Goal: Task Accomplishment & Management: Manage account settings

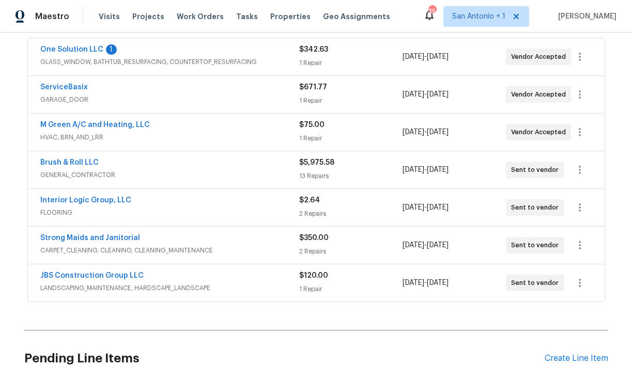
scroll to position [187, 0]
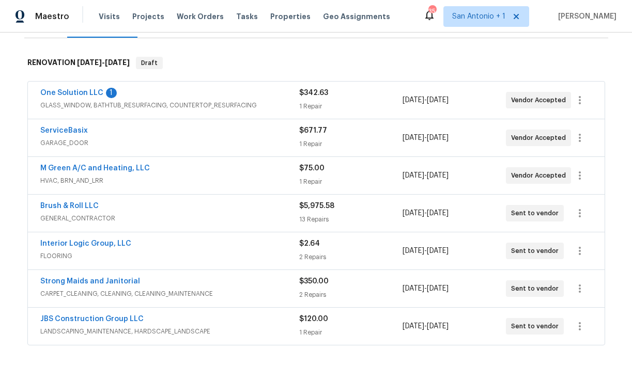
scroll to position [153, 0]
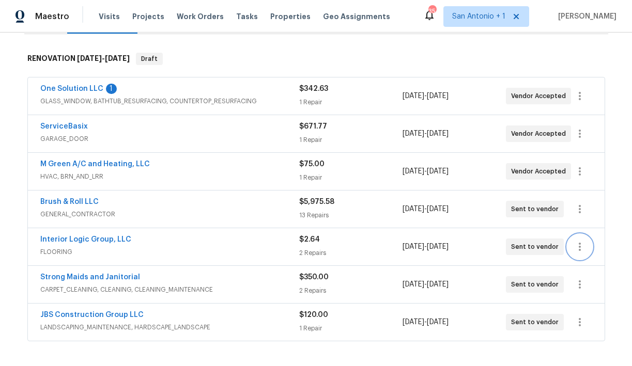
click at [578, 244] on icon "button" at bounding box center [580, 247] width 12 height 12
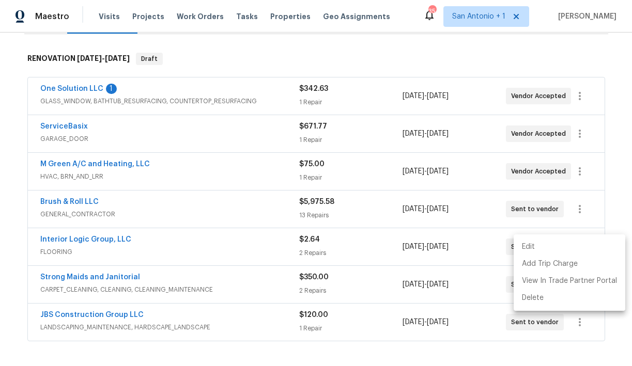
click at [548, 245] on li "Edit" at bounding box center [570, 247] width 112 height 17
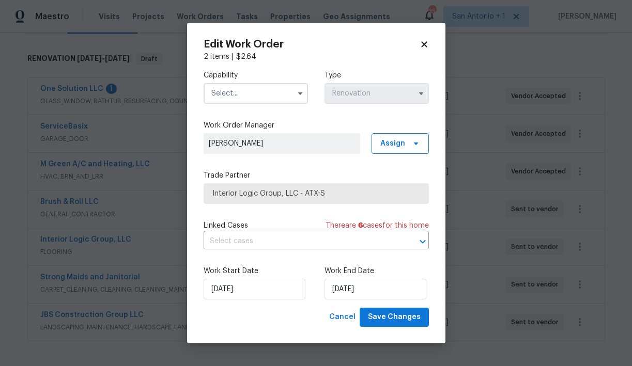
click at [250, 97] on input "text" at bounding box center [256, 93] width 104 height 21
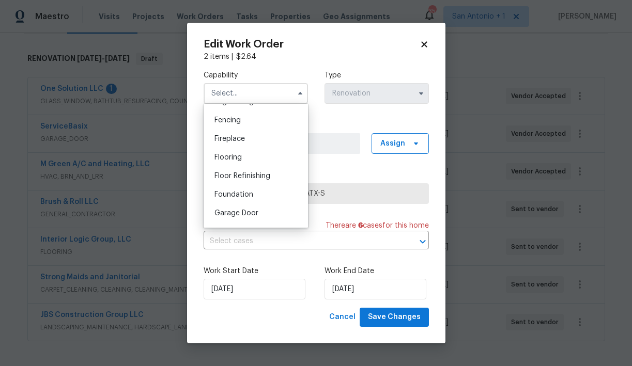
scroll to position [354, 0]
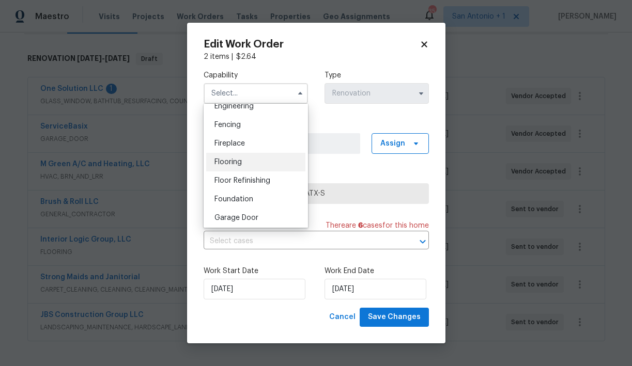
click at [237, 166] on div "Flooring" at bounding box center [255, 162] width 99 height 19
type input "Flooring"
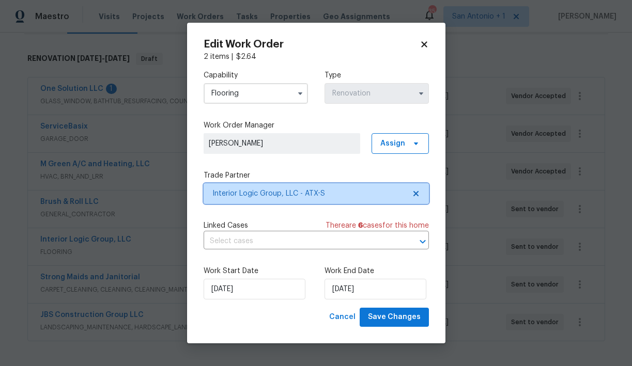
click at [256, 192] on span "Interior Logic Group, LLC - ATX-S" at bounding box center [308, 194] width 193 height 10
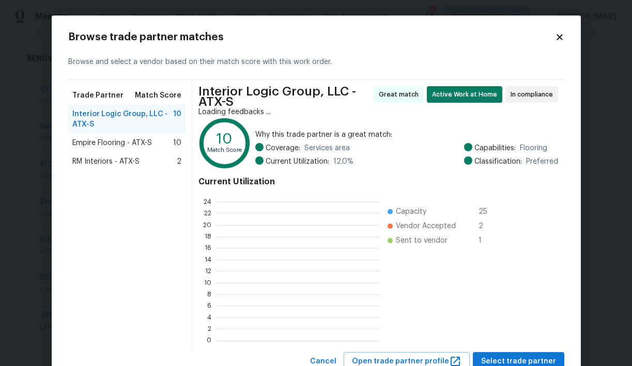
scroll to position [145, 163]
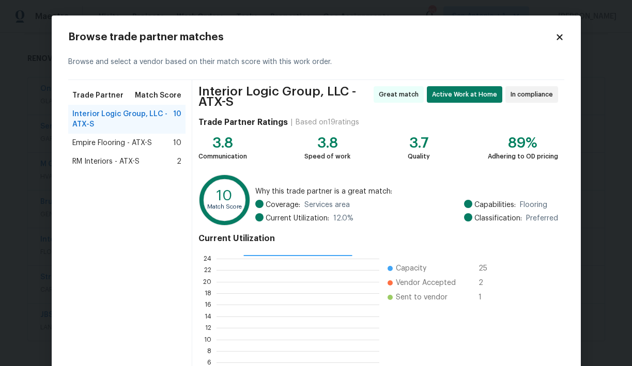
click at [118, 142] on span "Empire Flooring - ATX-S" at bounding box center [112, 143] width 80 height 10
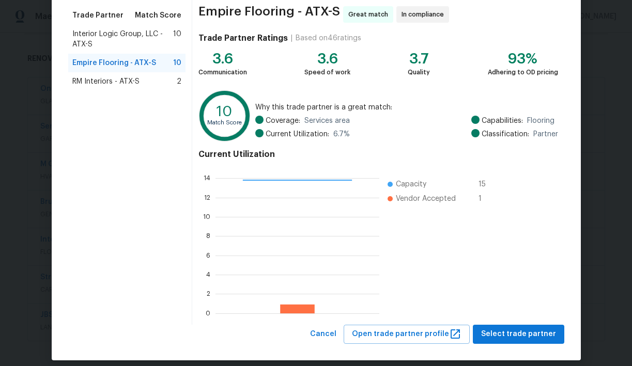
scroll to position [89, 0]
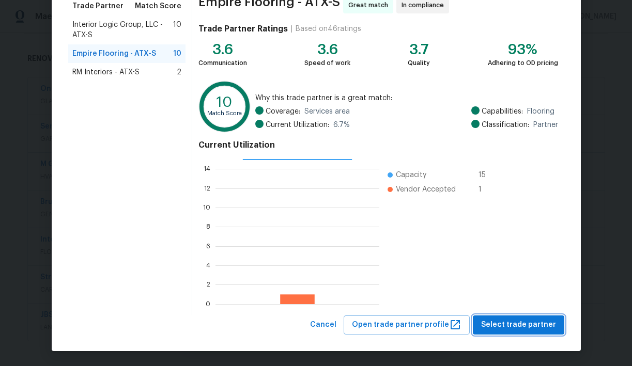
click at [498, 320] on span "Select trade partner" at bounding box center [518, 325] width 75 height 13
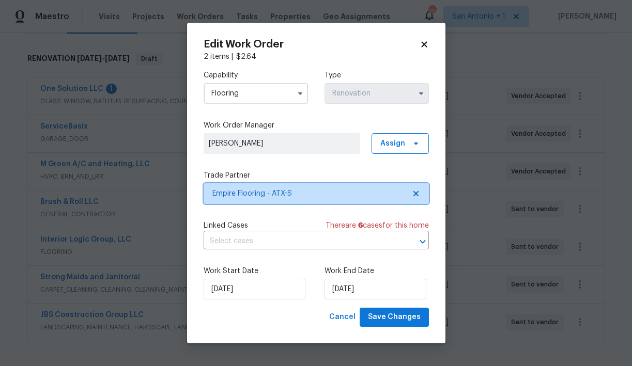
scroll to position [0, 0]
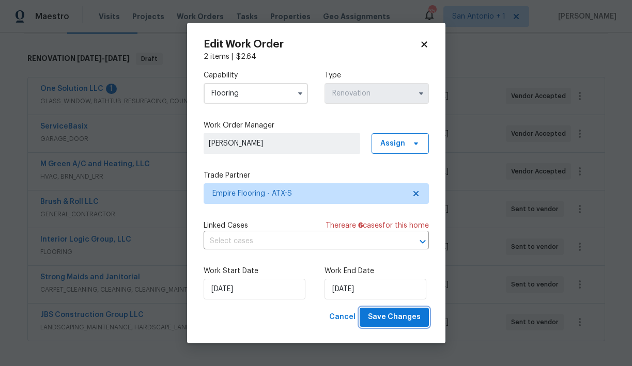
click at [407, 320] on span "Save Changes" at bounding box center [394, 317] width 53 height 13
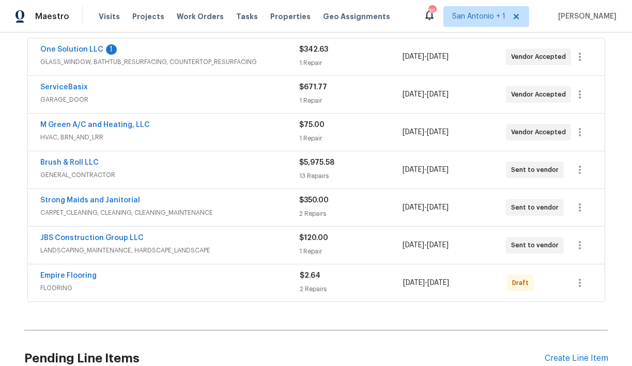
scroll to position [203, 0]
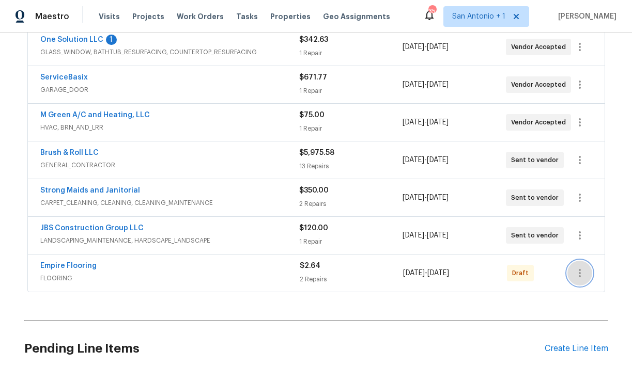
click at [581, 269] on icon "button" at bounding box center [580, 273] width 12 height 12
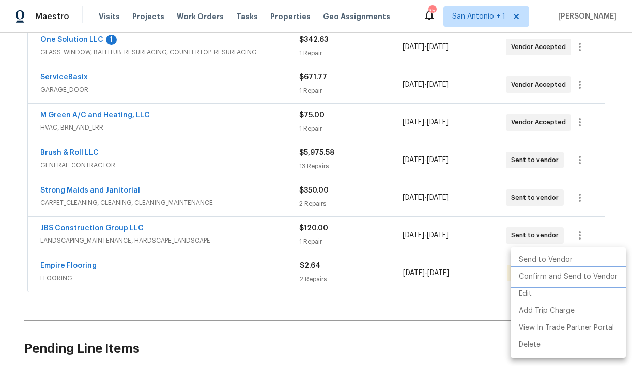
click at [569, 275] on li "Confirm and Send to Vendor" at bounding box center [568, 277] width 115 height 17
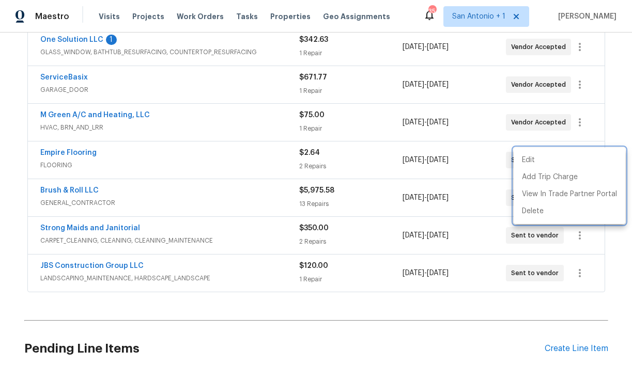
click at [72, 38] on div at bounding box center [316, 183] width 632 height 366
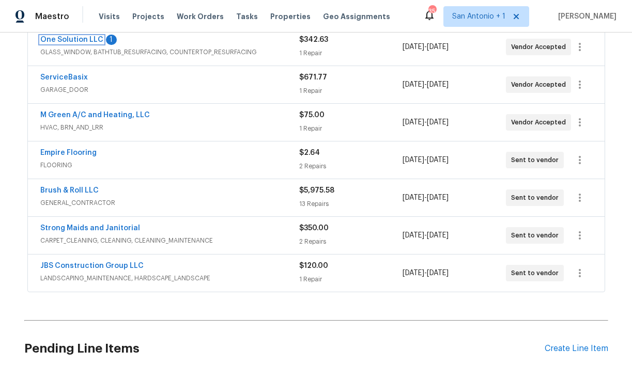
click at [72, 38] on link "One Solution LLC" at bounding box center [71, 39] width 63 height 7
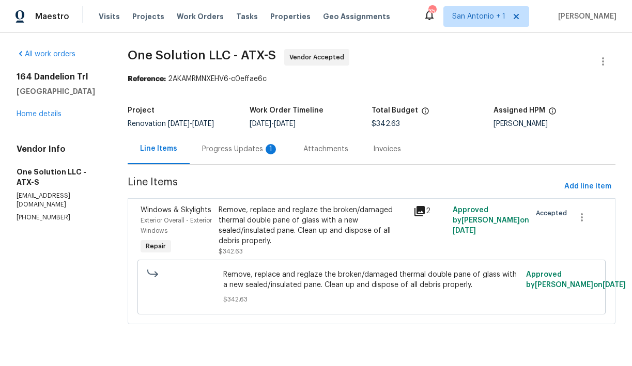
click at [244, 150] on div "Progress Updates 1" at bounding box center [240, 149] width 76 height 10
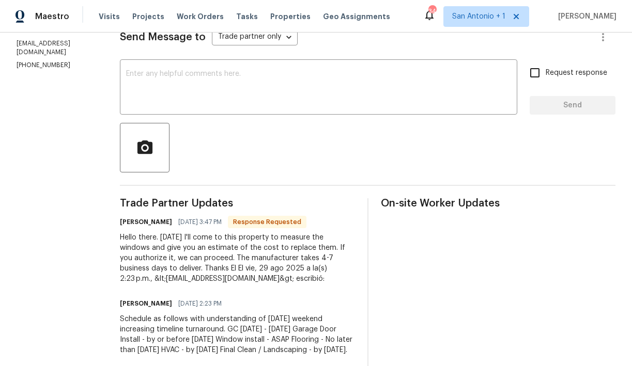
scroll to position [152, 0]
click at [234, 87] on textarea at bounding box center [318, 89] width 385 height 36
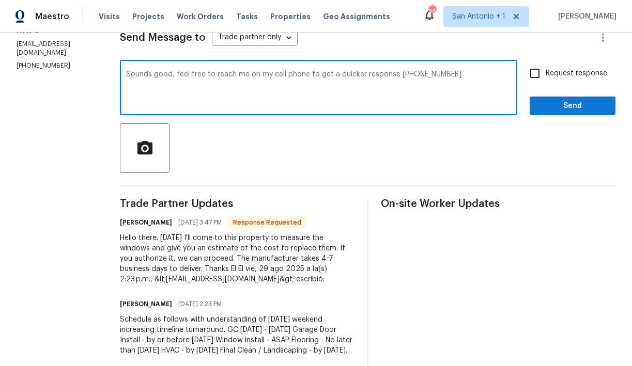
type textarea "Sounds good, feel free to reach me on my cell phone to get a quicker response 8…"
click at [590, 116] on div "Send Message to Trade partner only Trade partner only ​ Sounds good, feel free …" at bounding box center [368, 216] width 496 height 406
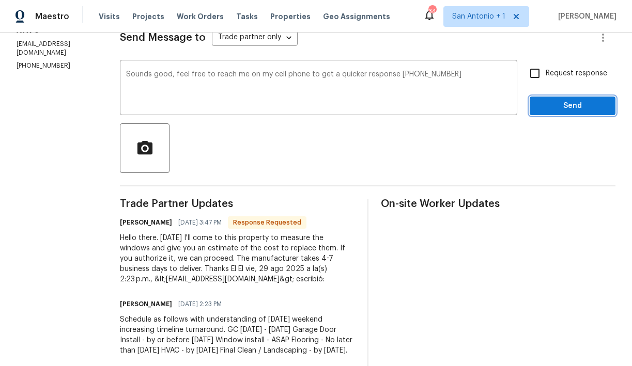
click at [574, 104] on span "Send" at bounding box center [572, 106] width 69 height 13
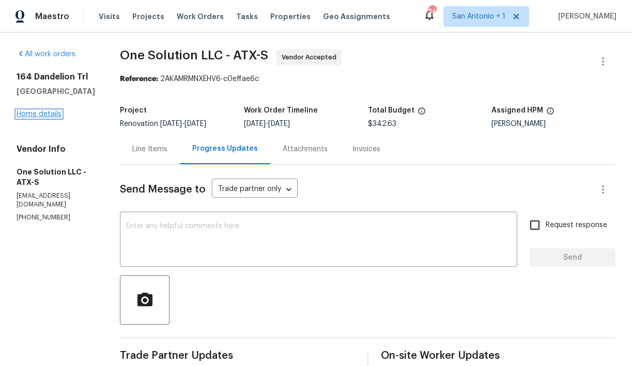
click at [50, 116] on link "Home details" at bounding box center [39, 114] width 45 height 7
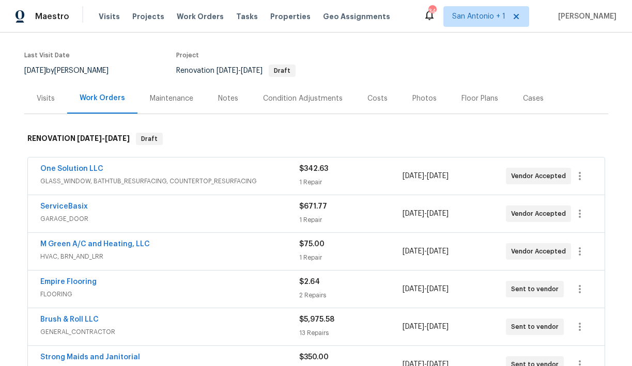
scroll to position [71, 0]
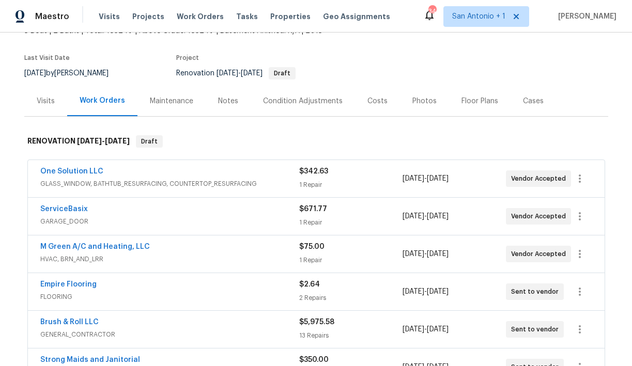
click at [329, 101] on div "Condition Adjustments" at bounding box center [303, 101] width 80 height 10
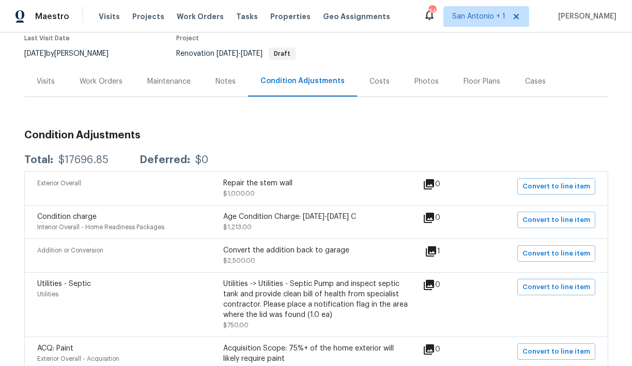
scroll to position [91, 0]
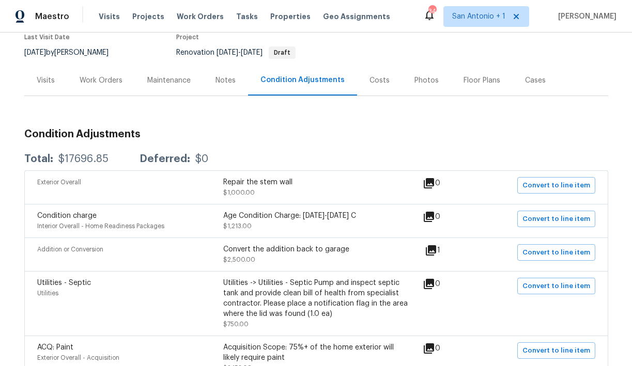
click at [433, 184] on icon at bounding box center [429, 183] width 12 height 12
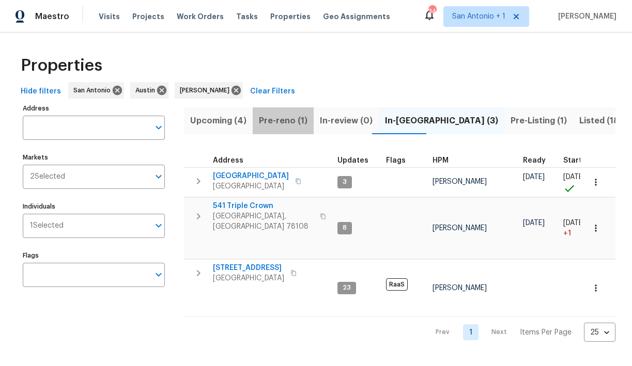
click at [284, 120] on span "Pre-reno (1)" at bounding box center [283, 121] width 49 height 14
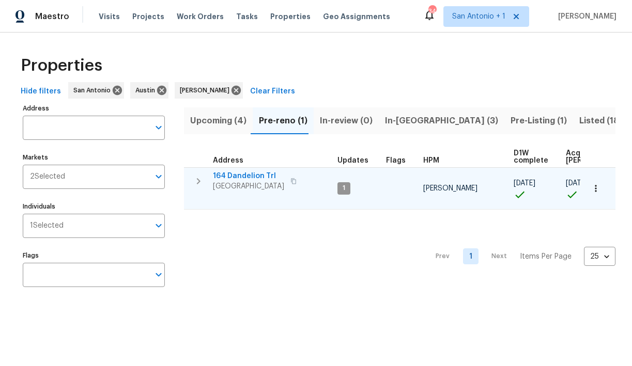
click at [248, 176] on span "164 Dandelion Trl" at bounding box center [248, 176] width 71 height 10
click at [596, 191] on icon "button" at bounding box center [596, 188] width 2 height 7
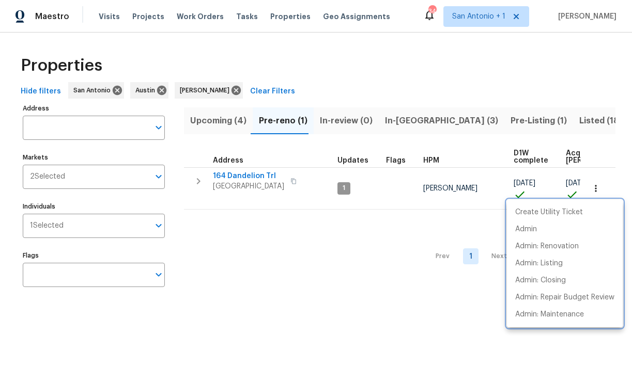
click at [249, 174] on div at bounding box center [316, 183] width 632 height 366
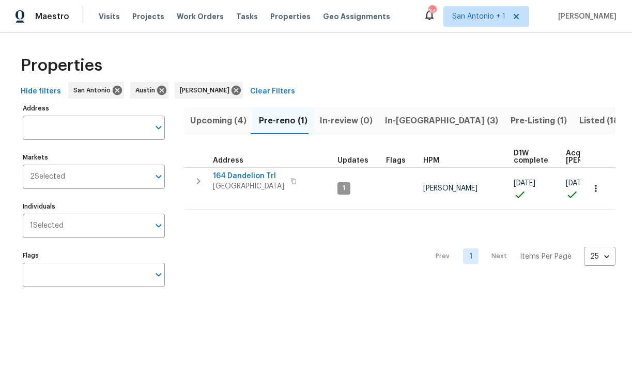
click at [249, 174] on span "164 Dandelion Trl" at bounding box center [248, 176] width 71 height 10
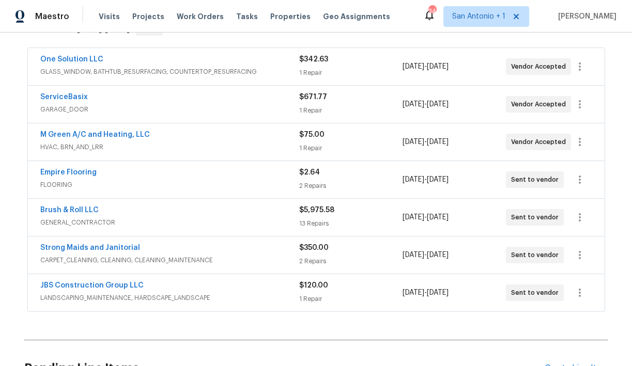
scroll to position [186, 0]
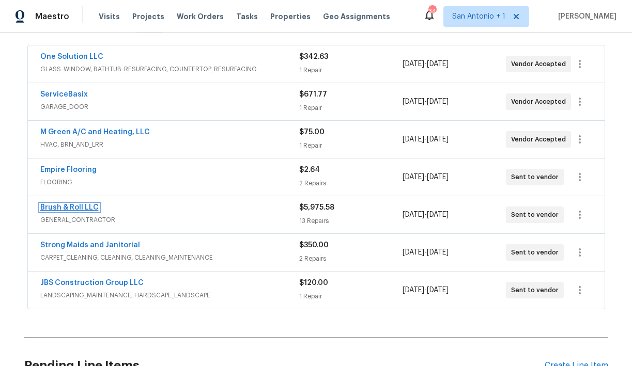
click at [74, 208] on link "Brush & Roll LLC" at bounding box center [69, 207] width 58 height 7
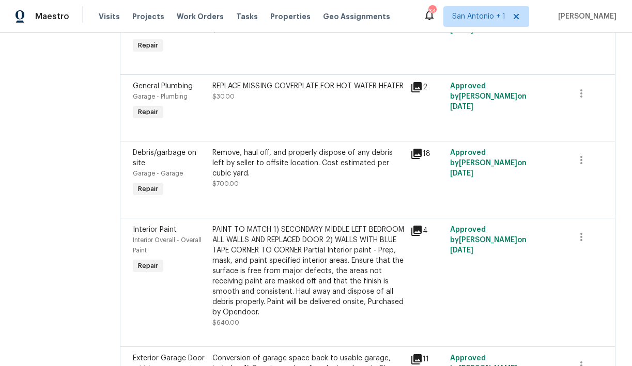
scroll to position [781, 0]
click at [289, 190] on div "Remove, haul off, and properly dispose of any debris left by seller to offsite …" at bounding box center [308, 168] width 192 height 41
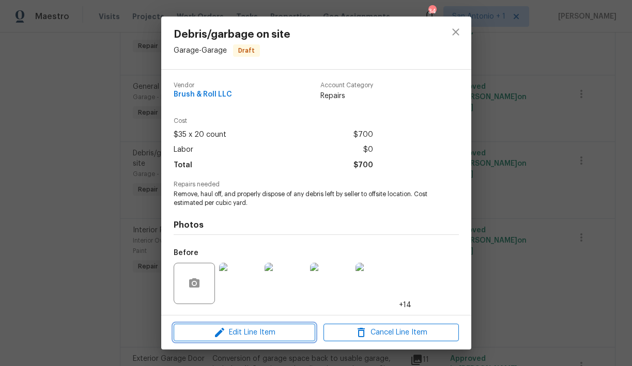
click at [251, 332] on span "Edit Line Item" at bounding box center [244, 333] width 135 height 13
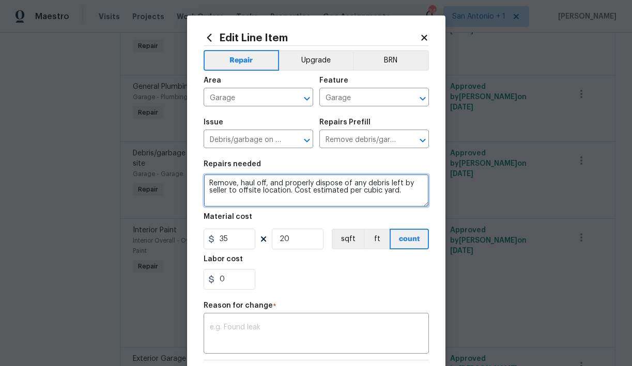
click at [208, 183] on textarea "Remove, haul off, and properly dispose of any debris left by seller to offsite …" at bounding box center [316, 190] width 225 height 33
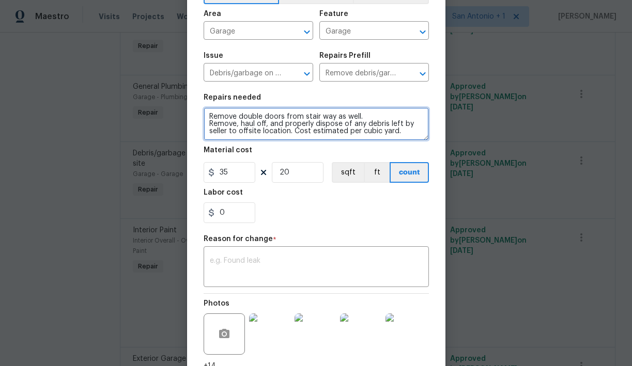
scroll to position [100, 0]
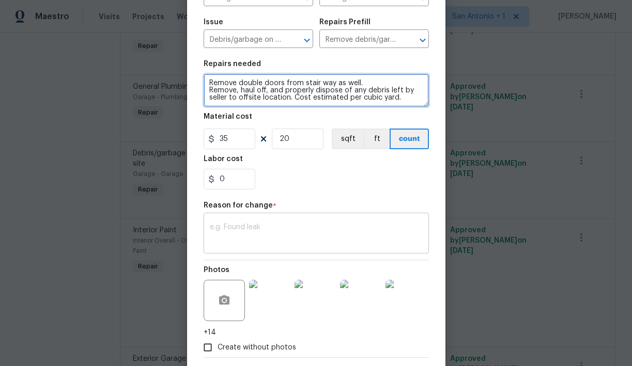
type textarea "Remove double doors from stair way as well. Remove, haul off, and properly disp…"
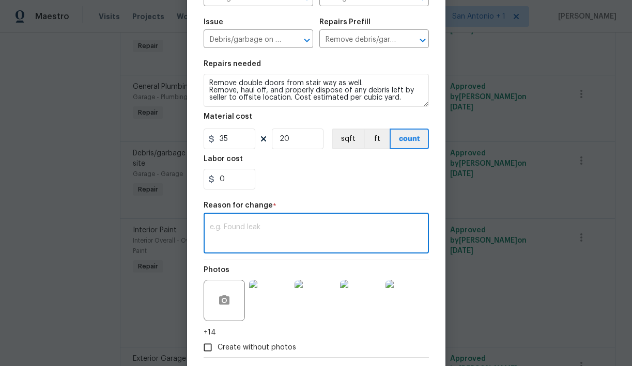
click at [288, 231] on textarea at bounding box center [316, 235] width 213 height 22
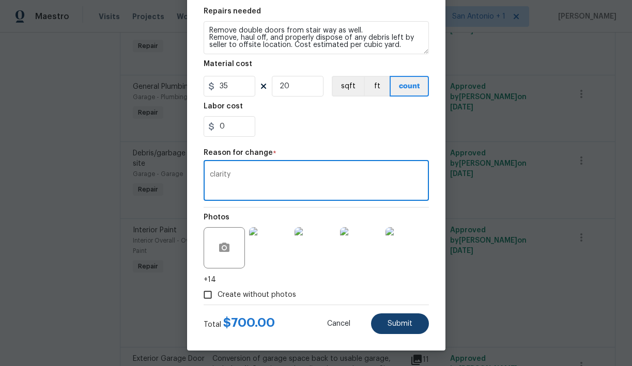
type textarea "clarity"
click at [402, 320] on span "Submit" at bounding box center [400, 324] width 25 height 8
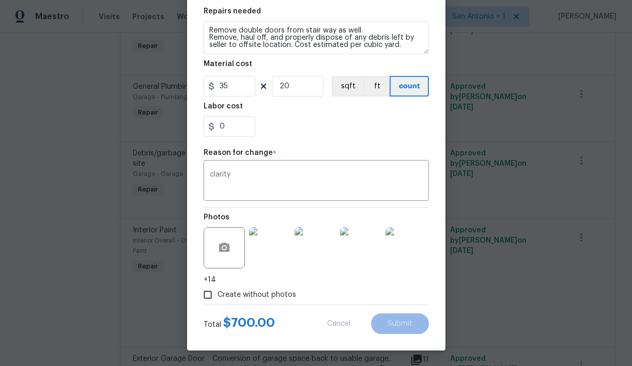
type textarea "Remove, haul off, and properly dispose of any debris left by seller to offsite …"
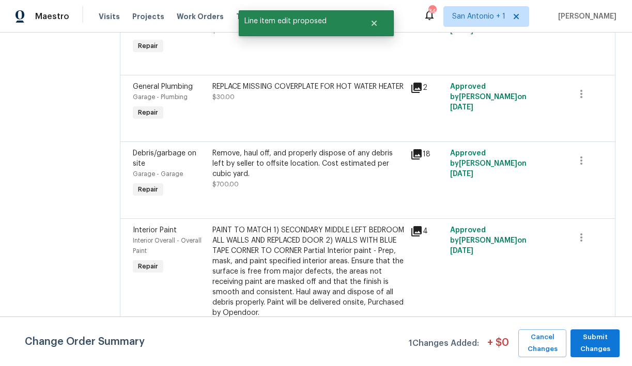
scroll to position [0, 0]
click at [593, 337] on span "Submit Changes" at bounding box center [595, 344] width 39 height 24
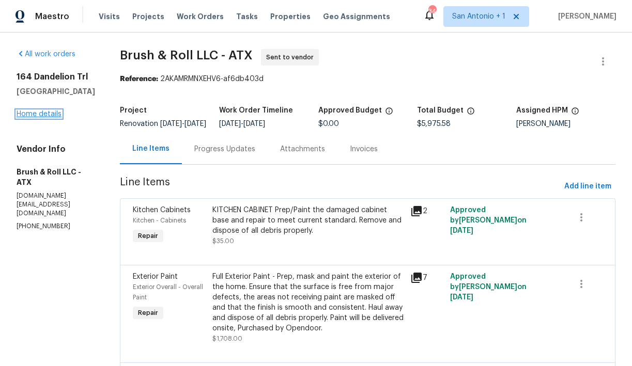
click at [44, 117] on link "Home details" at bounding box center [39, 114] width 45 height 7
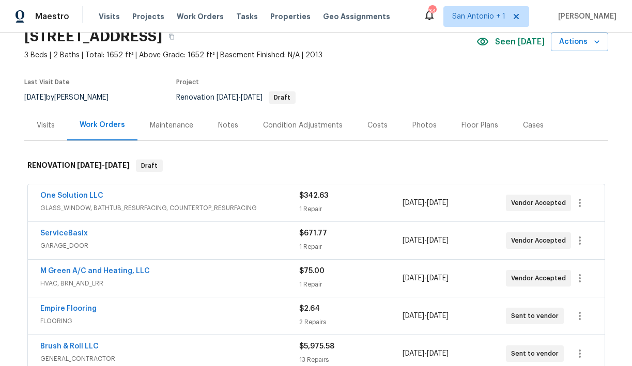
scroll to position [44, 0]
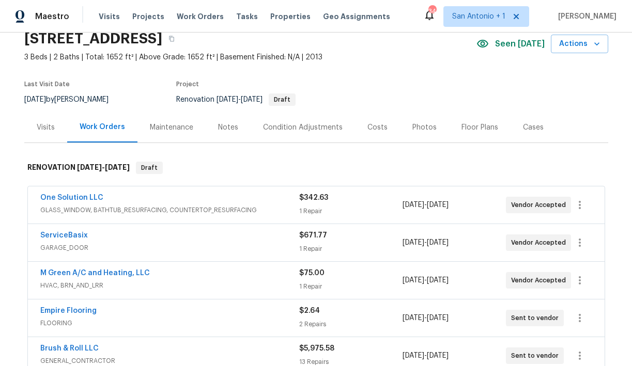
click at [374, 129] on div "Costs" at bounding box center [377, 127] width 20 height 10
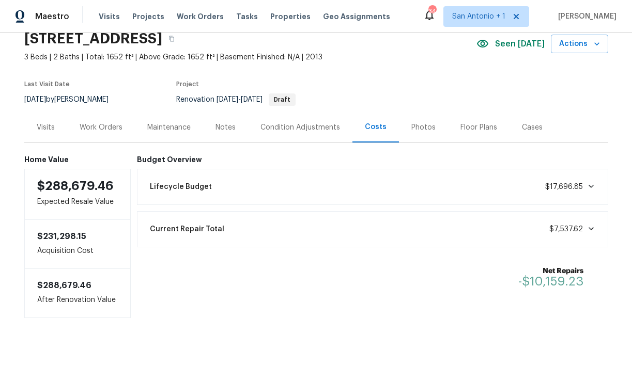
click at [200, 228] on span "Current Repair Total" at bounding box center [187, 229] width 74 height 10
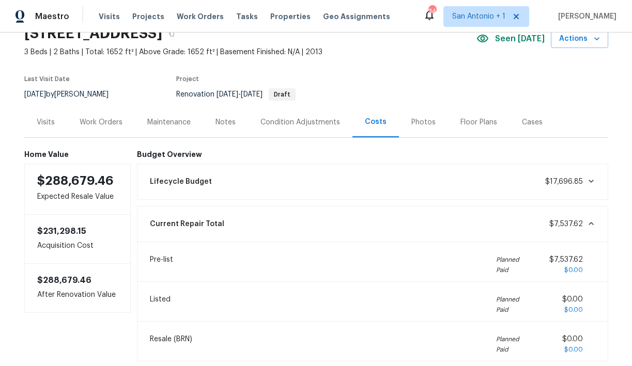
scroll to position [39, 0]
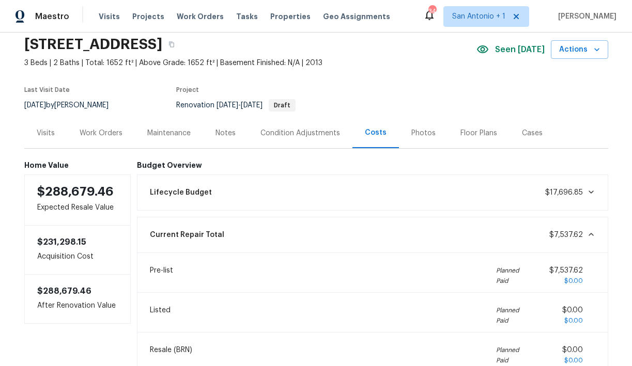
click at [101, 133] on div "Work Orders" at bounding box center [101, 133] width 43 height 10
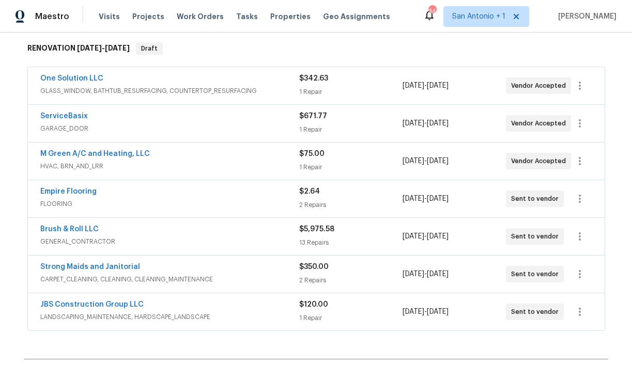
scroll to position [169, 0]
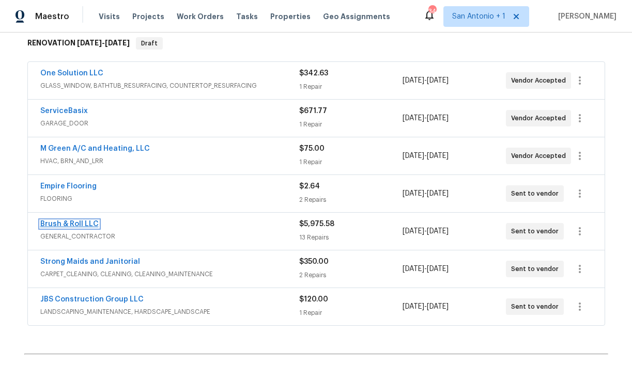
click at [79, 221] on link "Brush & Roll LLC" at bounding box center [69, 224] width 58 height 7
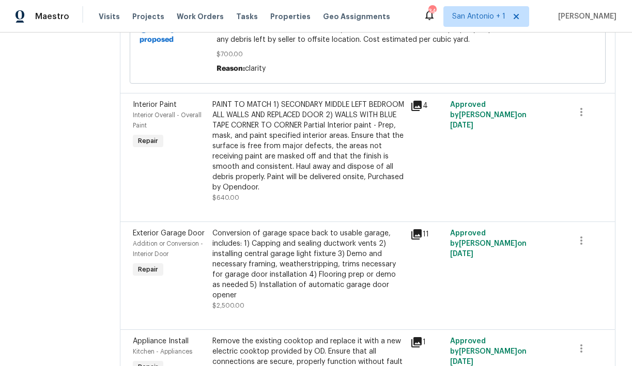
scroll to position [972, 0]
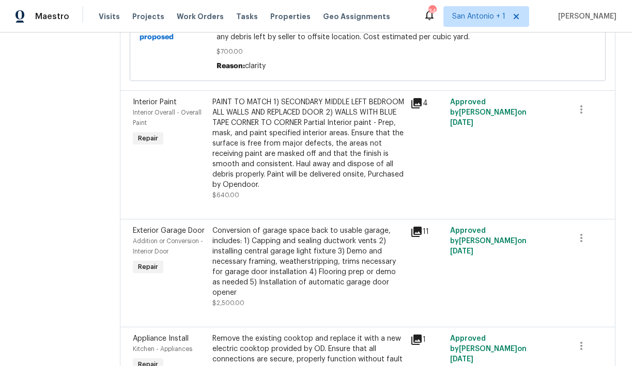
click at [290, 159] on div "PAINT TO MATCH 1) SECONDARY MIDDLE LEFT BEDROOM ALL WALLS AND REPLACED DOOR 2) …" at bounding box center [308, 143] width 192 height 93
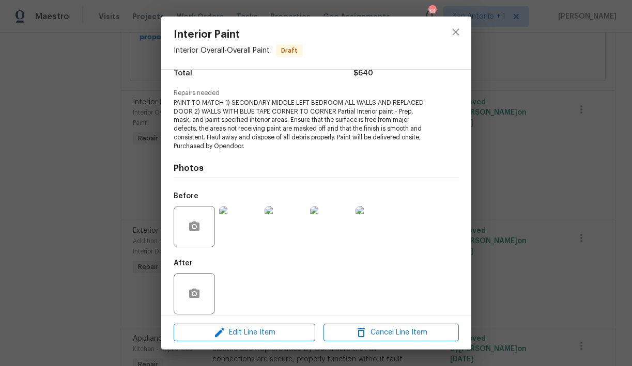
scroll to position [101, 0]
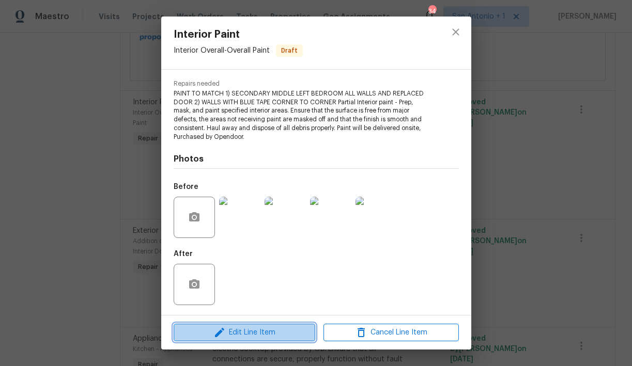
click at [255, 334] on span "Edit Line Item" at bounding box center [244, 333] width 135 height 13
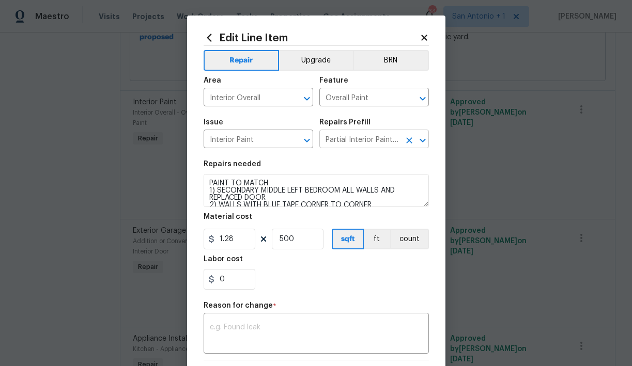
click at [372, 140] on input "Partial Interior Paint LABOR ONLY $1.28" at bounding box center [359, 140] width 81 height 16
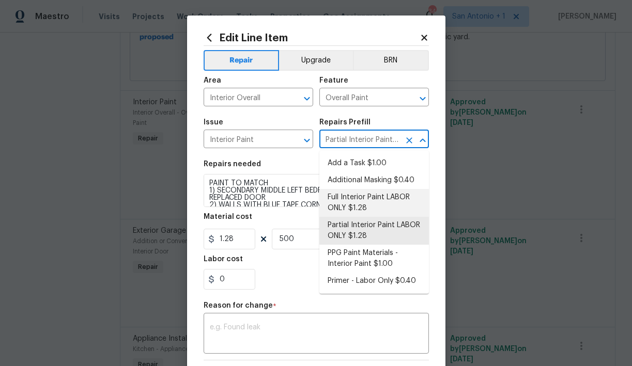
click at [358, 195] on li "Full Interior Paint LABOR ONLY $1.28" at bounding box center [374, 203] width 110 height 28
type input "Partial Interior Paint LABOR ONLY $1.28"
type textarea "Full Interior paint - (walls, ceilings, trim, and doors) - PAINT PROVIDED BY OP…"
type input "Full Interior Paint LABOR ONLY $1.28"
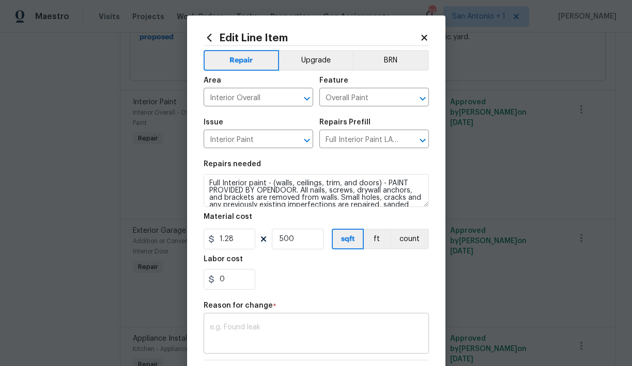
click at [287, 321] on div "x ​" at bounding box center [316, 335] width 225 height 38
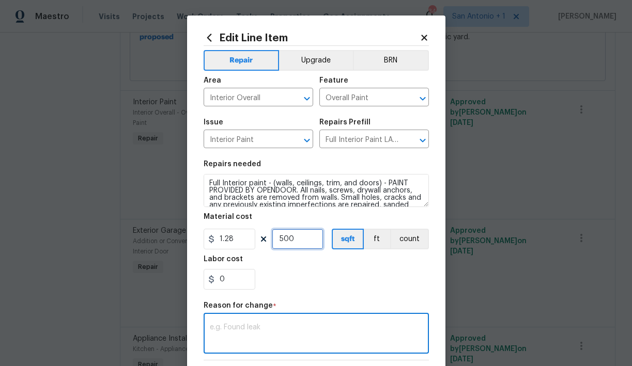
click at [285, 241] on input "500" at bounding box center [298, 239] width 52 height 21
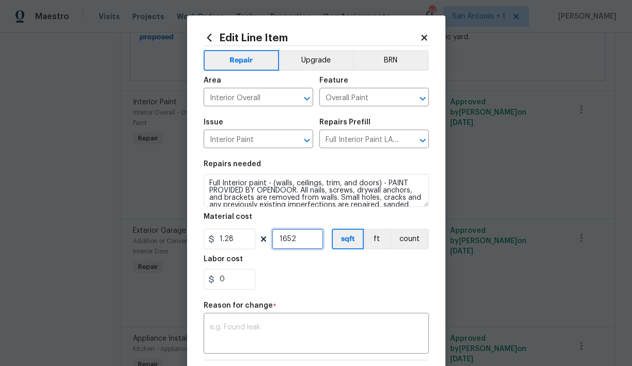
type input "1652"
click at [344, 277] on div "0" at bounding box center [316, 279] width 225 height 21
click at [275, 321] on div "x ​" at bounding box center [316, 335] width 225 height 38
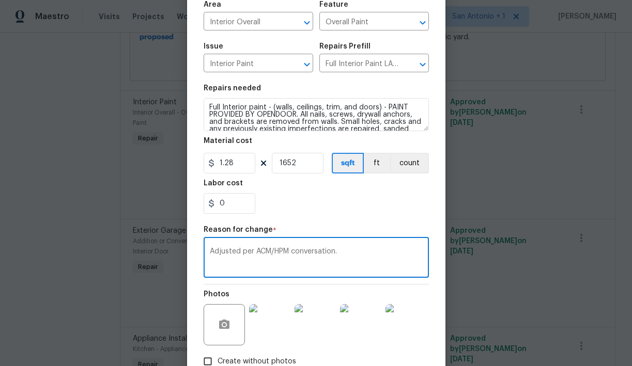
scroll to position [143, 0]
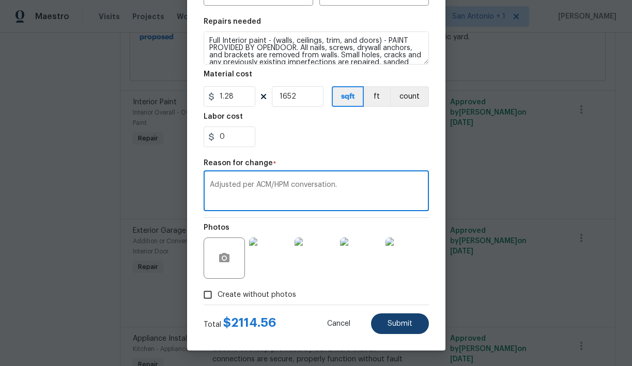
type textarea "Adjusted per ACM/HPM conversation."
click at [395, 323] on span "Submit" at bounding box center [400, 324] width 25 height 8
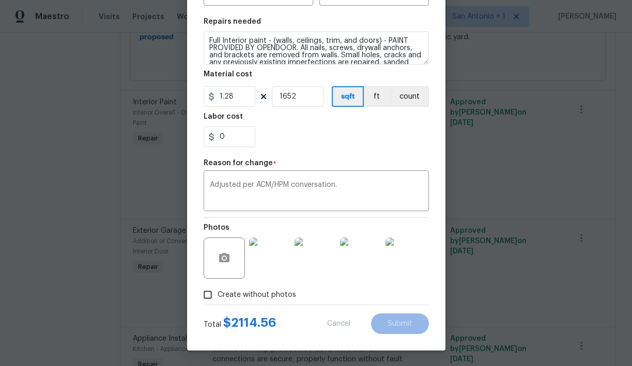
type textarea "PAINT TO MATCH 1) SECONDARY MIDDLE LEFT BEDROOM ALL WALLS AND REPLACED DOOR 2) …"
type input "500"
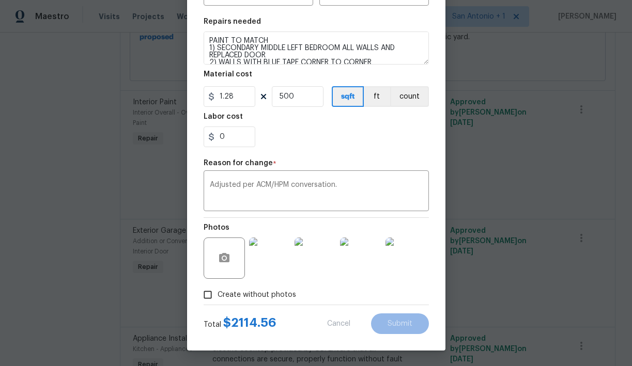
type input "Partial Interior Paint LABOR ONLY $1.28"
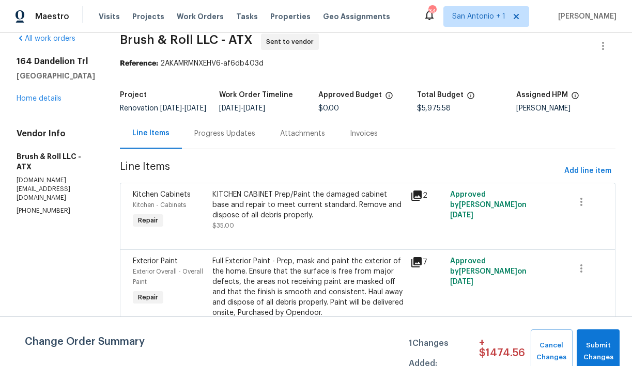
scroll to position [0, 0]
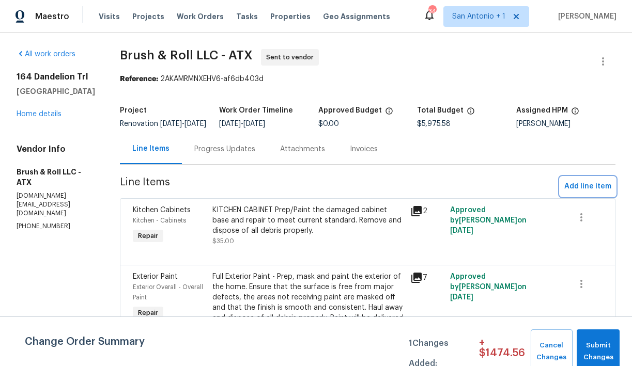
click at [576, 192] on span "Add line item" at bounding box center [587, 186] width 47 height 13
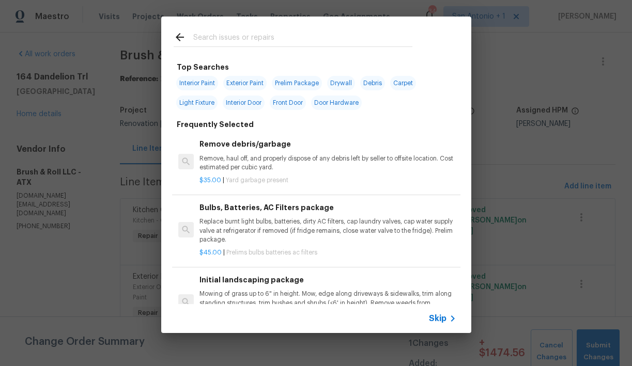
click at [242, 34] on input "text" at bounding box center [302, 39] width 219 height 16
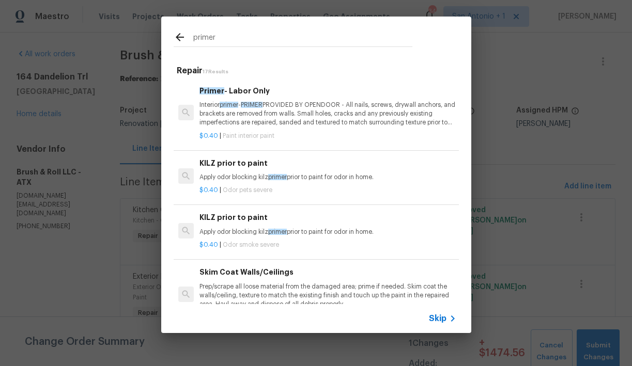
type input "primer"
click at [240, 120] on p "Interior primer - PRIMER PROVIDED BY OPENDOOR - All nails, screws, drywall anch…" at bounding box center [327, 114] width 256 height 26
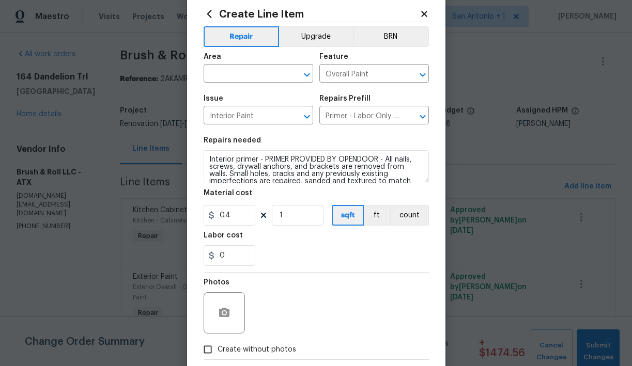
scroll to position [24, 0]
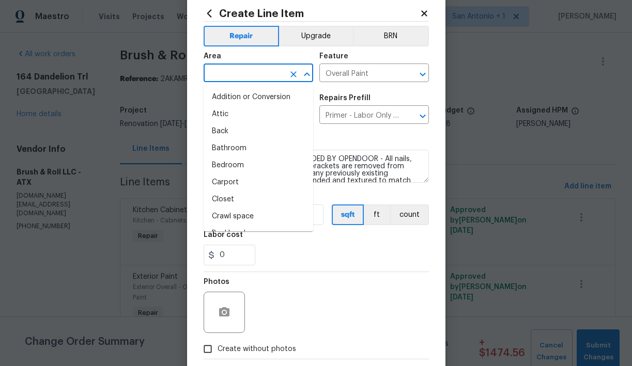
click at [264, 75] on input "text" at bounding box center [244, 74] width 81 height 16
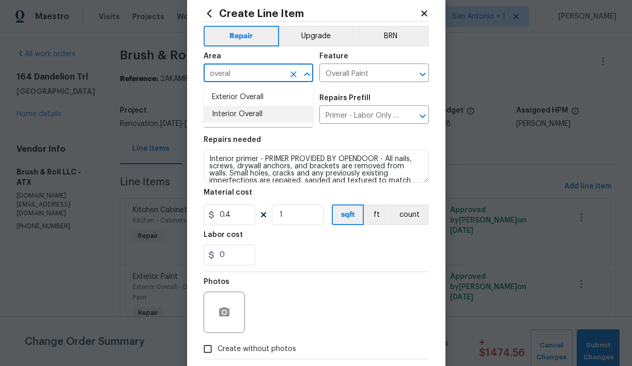
click at [250, 114] on li "Interior Overall" at bounding box center [259, 114] width 110 height 17
type input "Interior Overall"
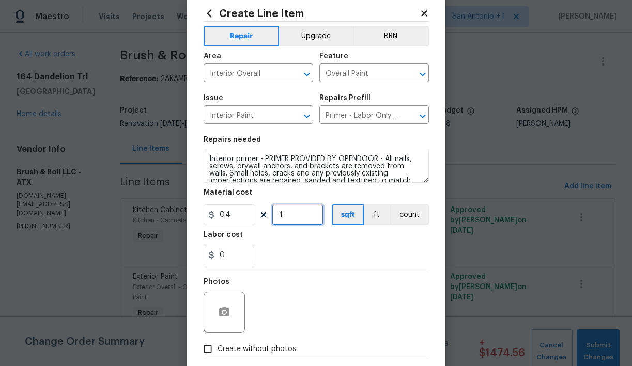
click at [289, 217] on input "1" at bounding box center [298, 215] width 52 height 21
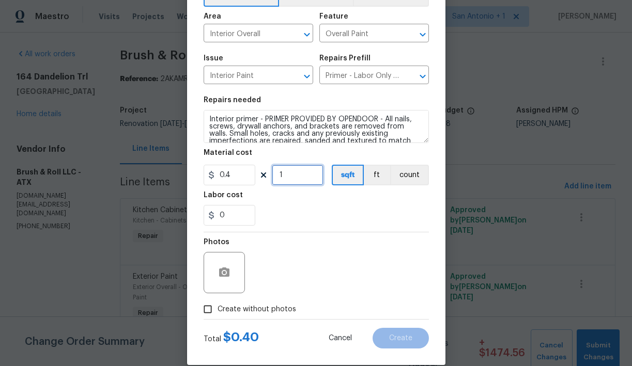
scroll to position [59, 0]
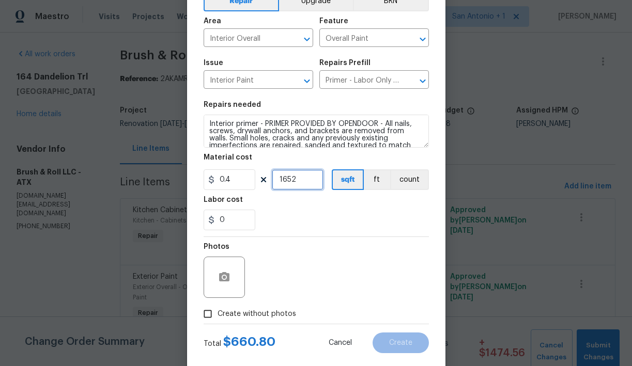
type input "1652"
click at [323, 268] on div "Photos" at bounding box center [316, 270] width 225 height 67
click at [241, 313] on span "Create without photos" at bounding box center [257, 314] width 79 height 11
click at [218, 313] on input "Create without photos" at bounding box center [208, 314] width 20 height 20
checkbox input "true"
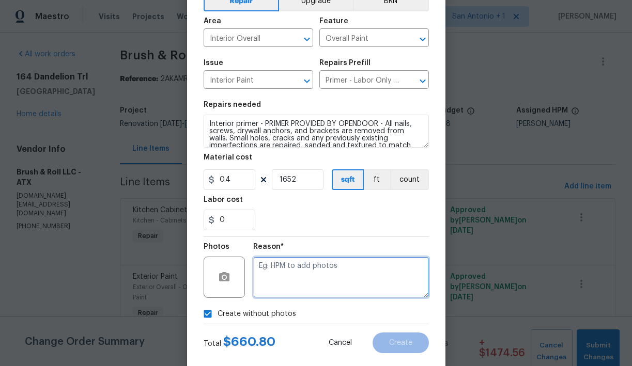
click at [283, 271] on textarea at bounding box center [341, 277] width 176 height 41
type textarea "HPM to add"
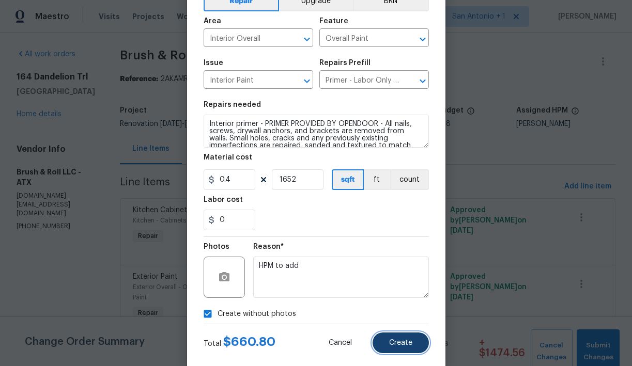
click at [403, 341] on span "Create" at bounding box center [400, 343] width 23 height 8
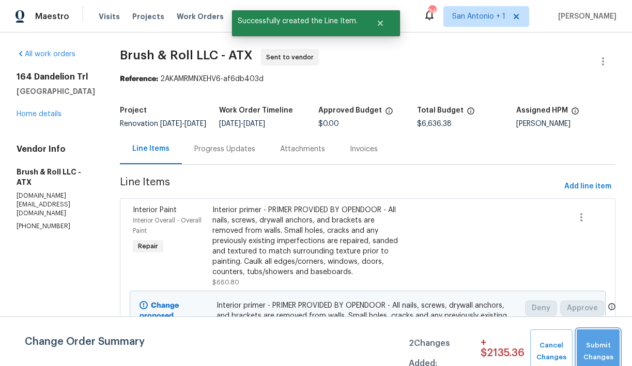
click at [597, 342] on span "Submit Changes" at bounding box center [598, 352] width 33 height 24
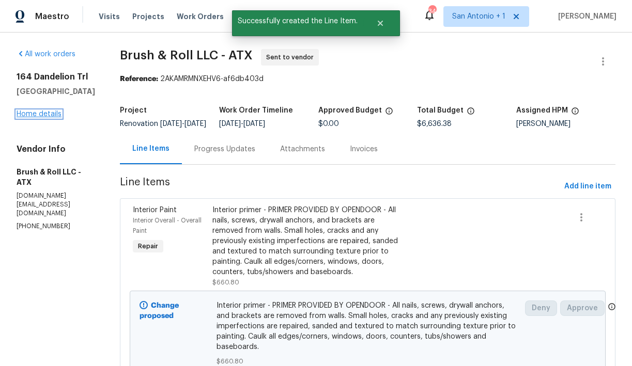
click at [44, 115] on link "Home details" at bounding box center [39, 114] width 45 height 7
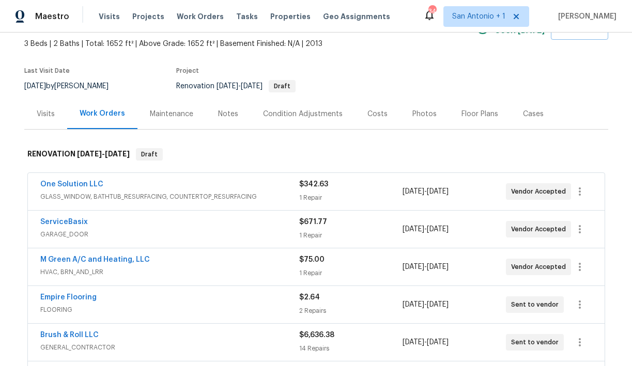
scroll to position [58, 0]
click at [224, 116] on div "Notes" at bounding box center [228, 114] width 20 height 10
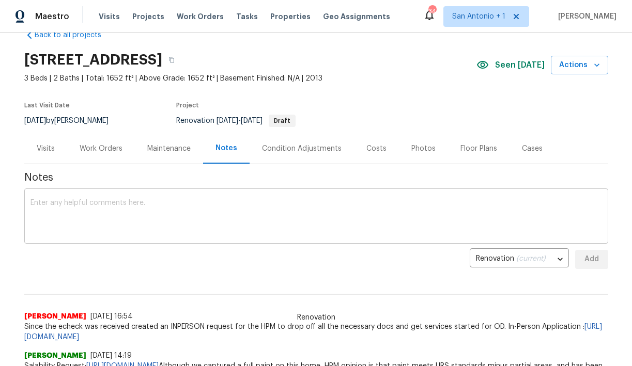
scroll to position [25, 0]
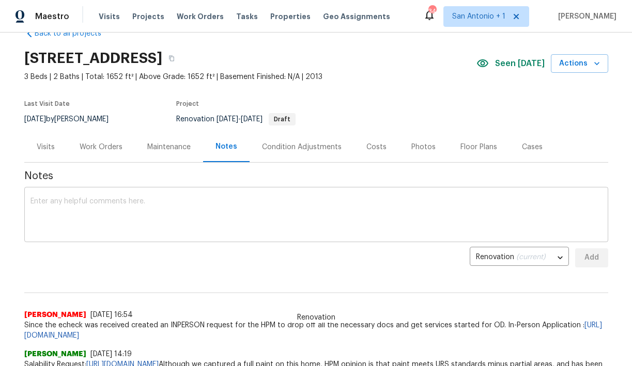
click at [176, 214] on textarea at bounding box center [315, 216] width 571 height 36
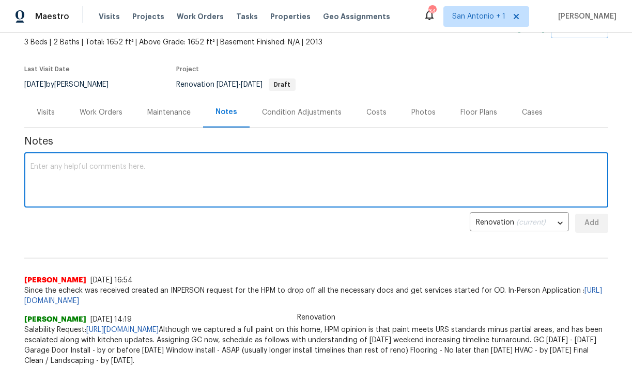
scroll to position [60, 0]
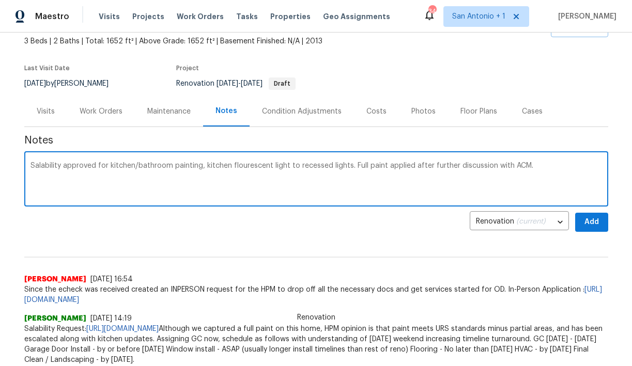
type textarea "Salability approved for kitchen/bathroom painting, kitchen flourescent light to…"
click at [595, 224] on span "Add" at bounding box center [591, 222] width 17 height 13
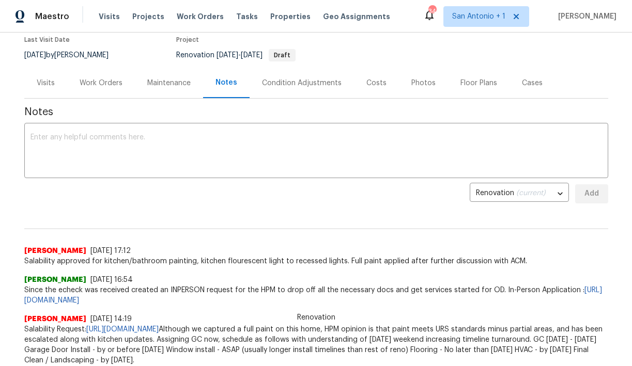
scroll to position [88, 0]
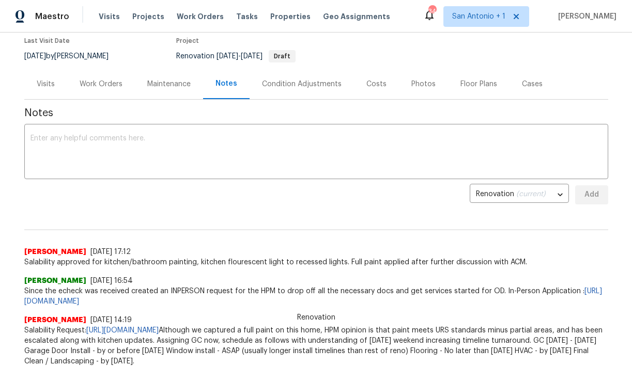
click at [101, 82] on div "Work Orders" at bounding box center [101, 84] width 43 height 10
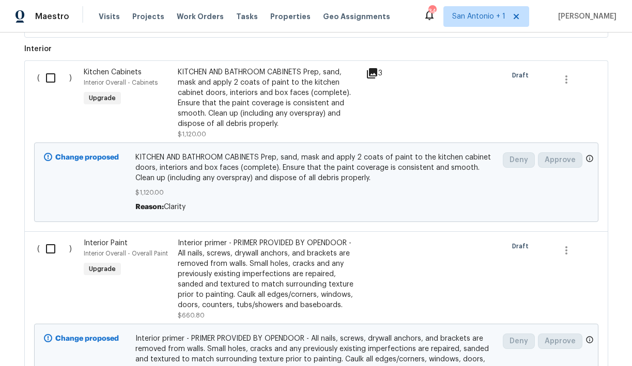
scroll to position [1092, 0]
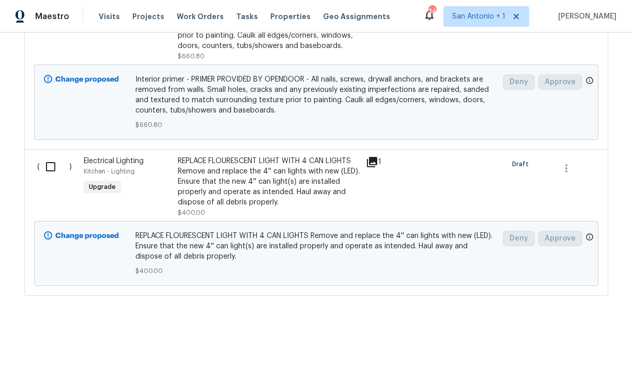
click at [48, 171] on input "checkbox" at bounding box center [54, 167] width 29 height 22
checkbox input "true"
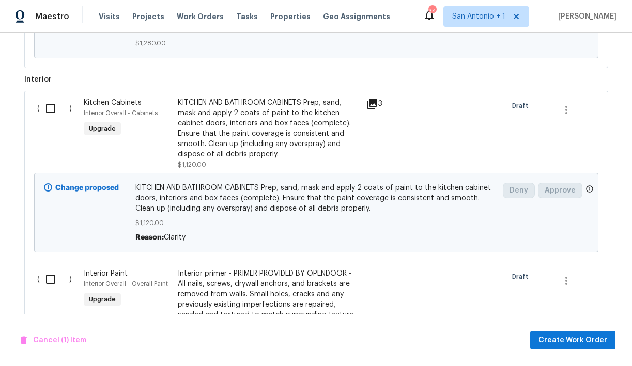
scroll to position [798, 0]
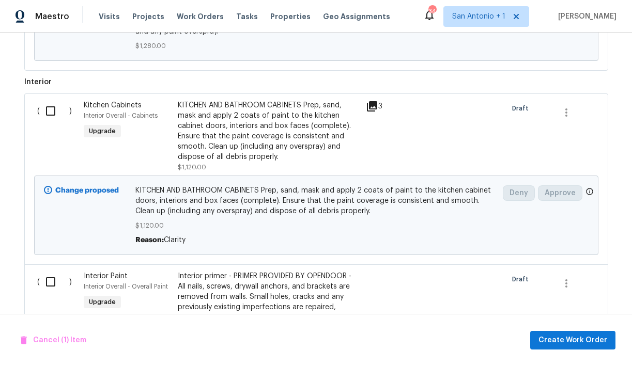
click at [50, 114] on input "checkbox" at bounding box center [54, 111] width 29 height 22
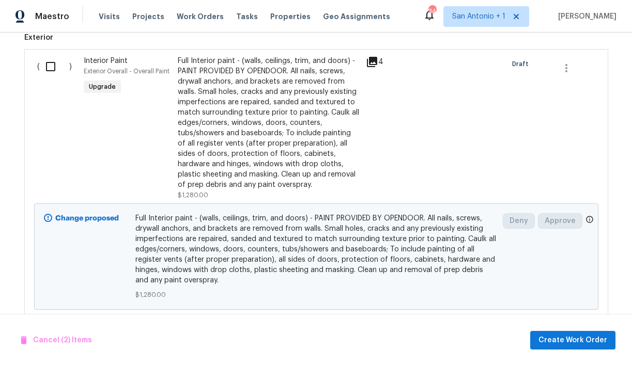
scroll to position [544, 0]
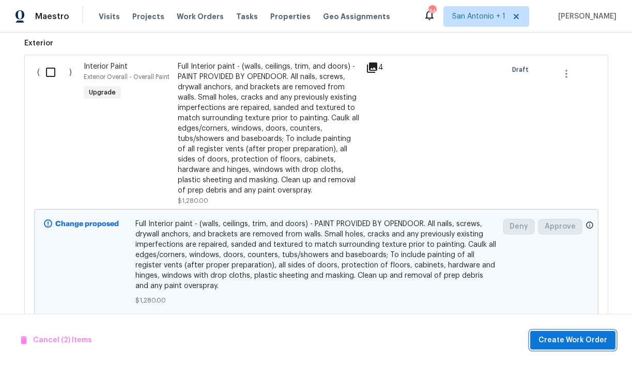
click at [574, 338] on span "Create Work Order" at bounding box center [572, 340] width 69 height 13
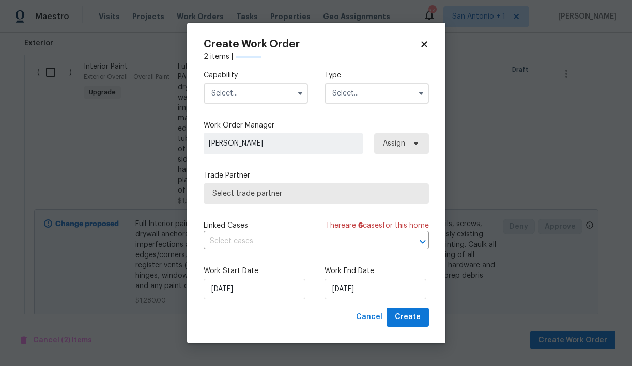
checkbox input "false"
click at [283, 95] on input "text" at bounding box center [256, 93] width 104 height 21
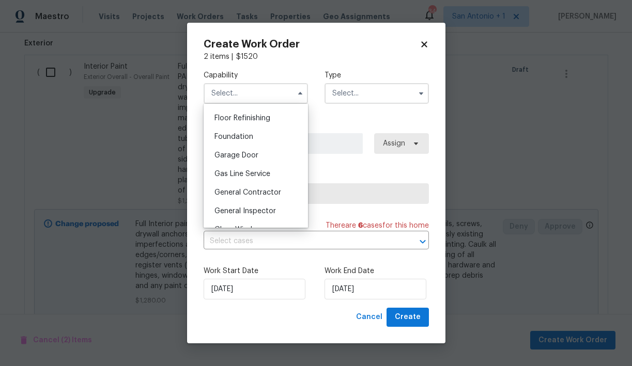
scroll to position [425, 0]
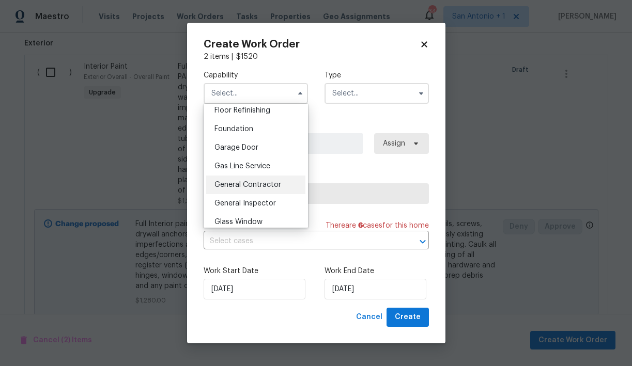
click at [253, 183] on span "General Contractor" at bounding box center [247, 184] width 67 height 7
type input "General Contractor"
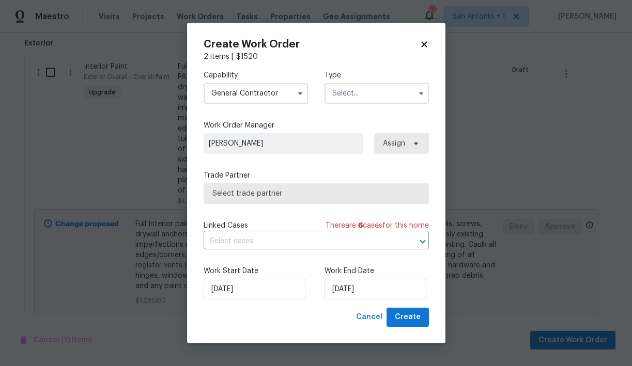
click at [346, 97] on input "text" at bounding box center [377, 93] width 104 height 21
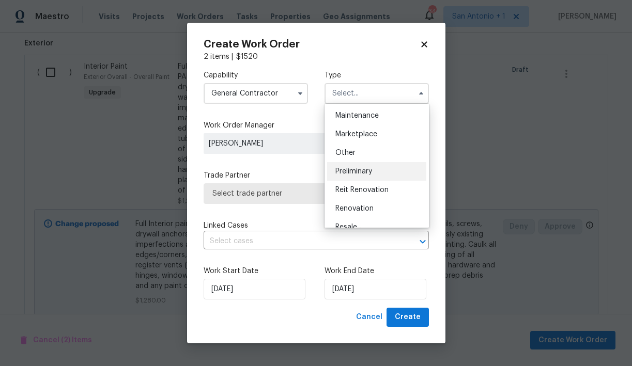
scroll to position [171, 0]
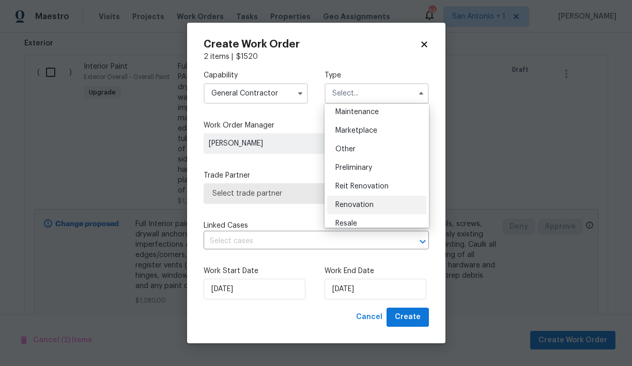
click at [356, 198] on div "Renovation" at bounding box center [376, 205] width 99 height 19
type input "Renovation"
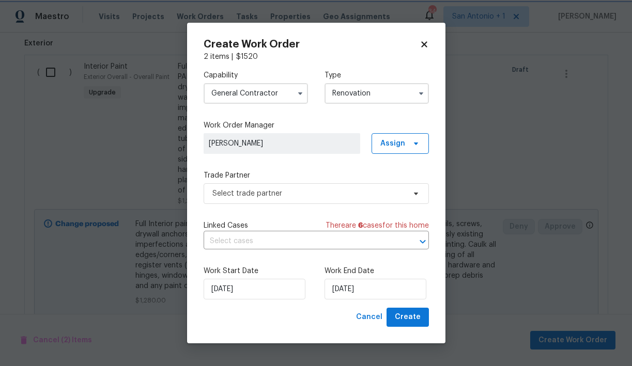
scroll to position [0, 0]
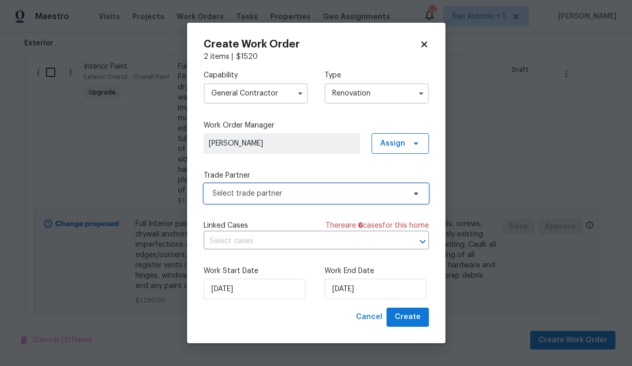
click at [296, 194] on span "Select trade partner" at bounding box center [308, 194] width 193 height 10
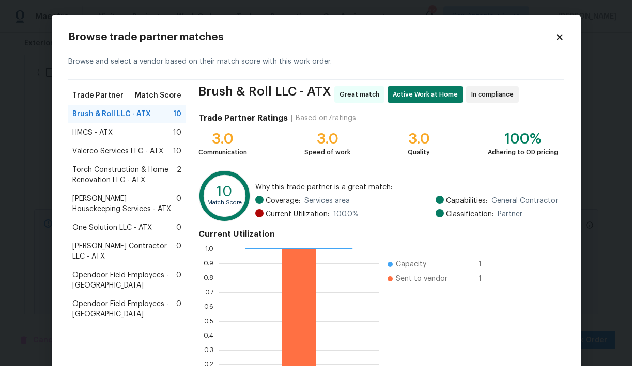
scroll to position [89, 0]
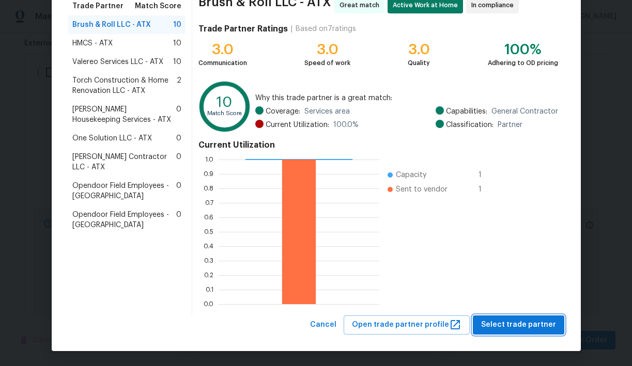
click at [520, 322] on span "Select trade partner" at bounding box center [518, 325] width 75 height 13
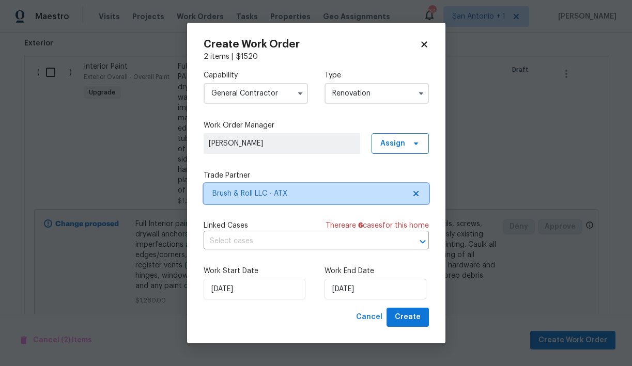
scroll to position [0, 0]
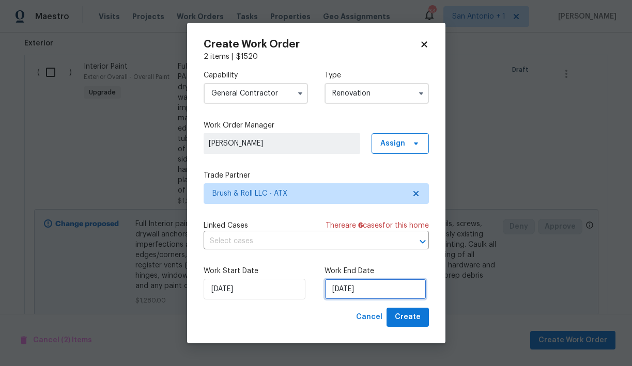
click at [373, 289] on input "[DATE]" at bounding box center [376, 289] width 102 height 21
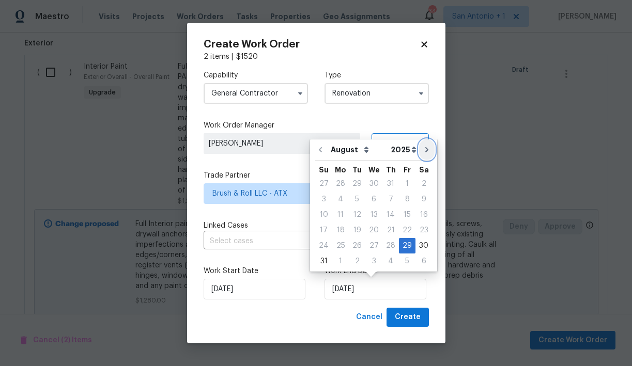
click at [423, 152] on icon "Go to next month" at bounding box center [427, 150] width 8 height 8
type input "9/29/2025"
select select "8"
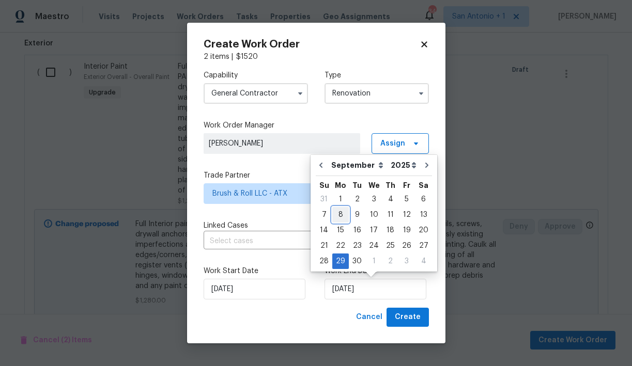
click at [336, 210] on div "8" at bounding box center [340, 215] width 17 height 14
type input "[DATE]"
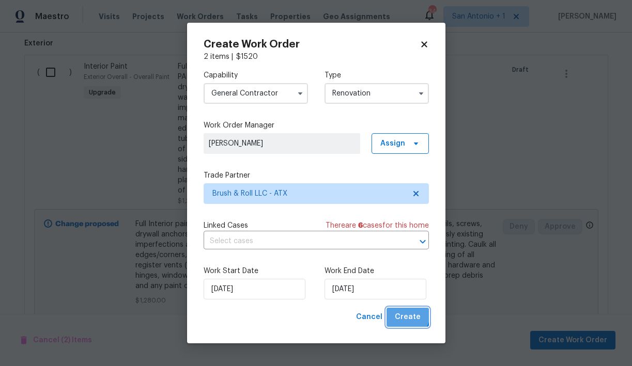
click at [405, 315] on span "Create" at bounding box center [408, 317] width 26 height 13
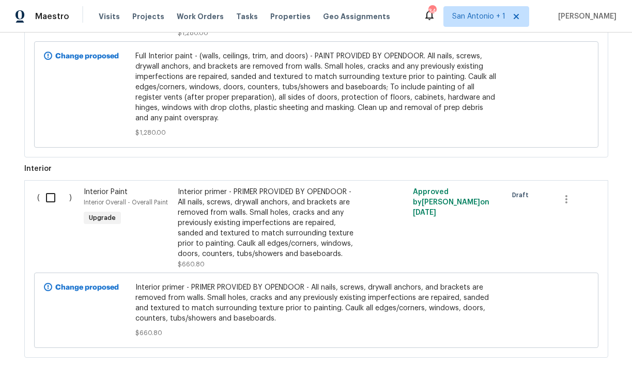
scroll to position [812, 0]
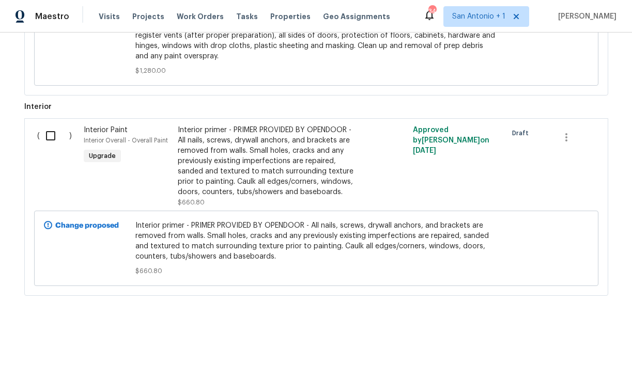
click at [44, 136] on input "checkbox" at bounding box center [54, 136] width 29 height 22
checkbox input "true"
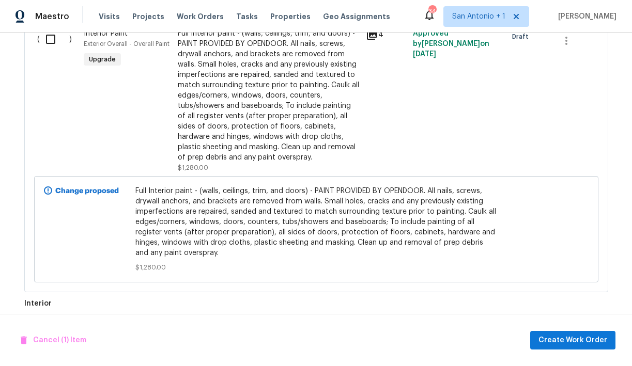
scroll to position [577, 0]
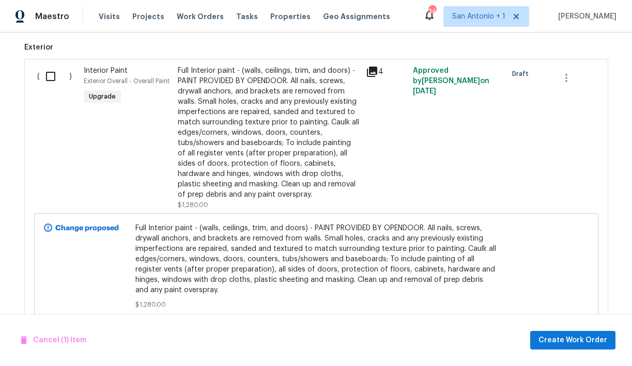
click at [49, 78] on input "checkbox" at bounding box center [54, 77] width 29 height 22
checkbox input "true"
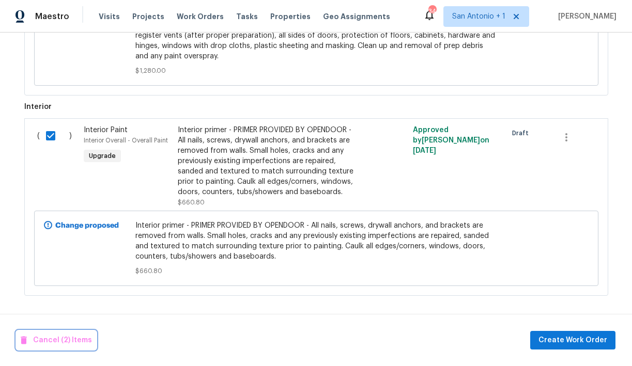
click at [45, 339] on span "Cancel (2) Items" at bounding box center [56, 340] width 71 height 13
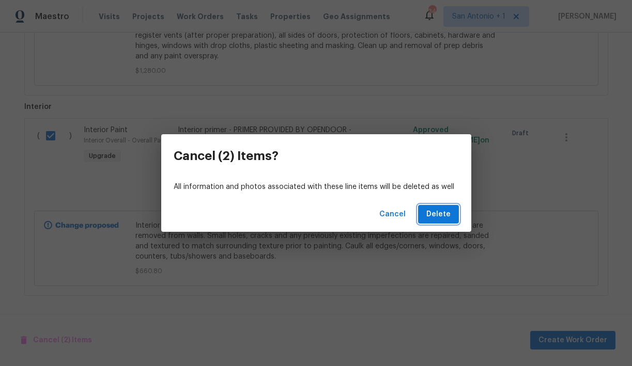
click at [448, 210] on span "Delete" at bounding box center [438, 214] width 24 height 13
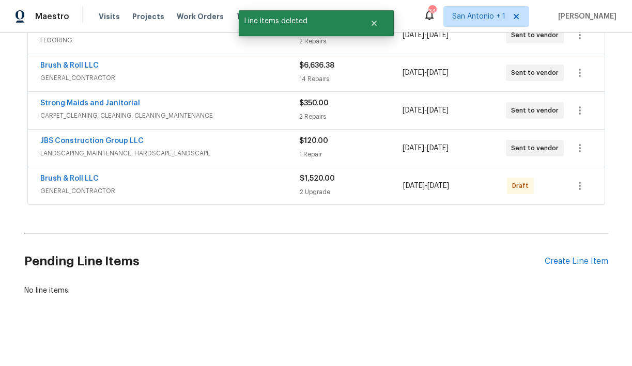
scroll to position [328, 0]
click at [581, 184] on icon "button" at bounding box center [580, 186] width 12 height 12
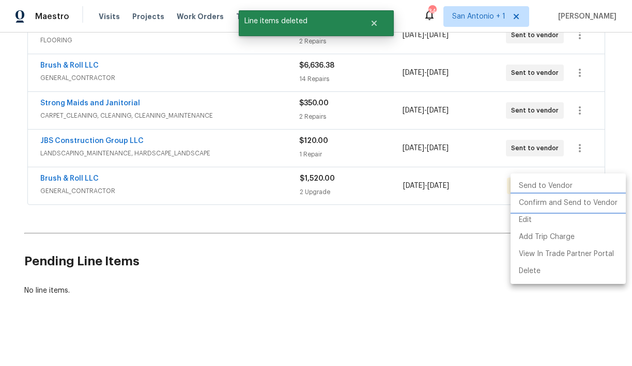
click at [573, 200] on li "Confirm and Send to Vendor" at bounding box center [568, 203] width 115 height 17
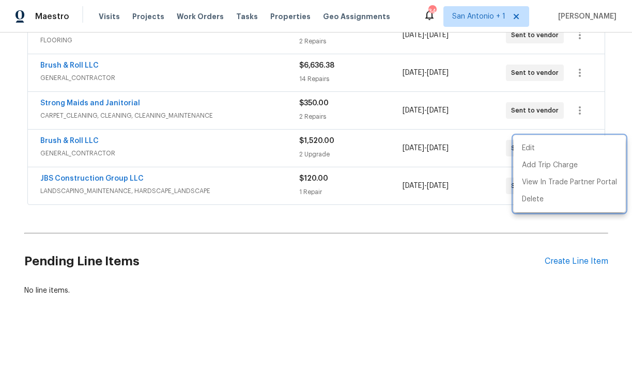
click at [264, 248] on div at bounding box center [316, 183] width 632 height 366
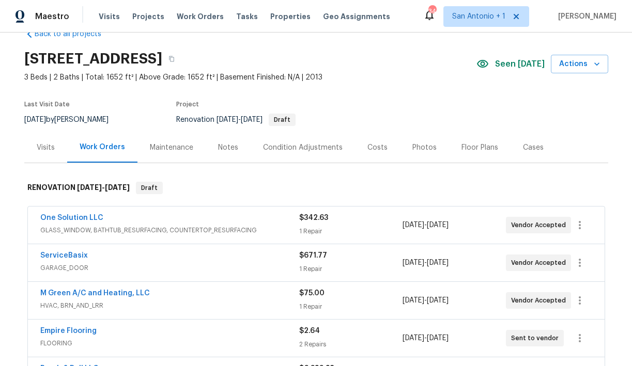
scroll to position [0, 0]
